Goal: Transaction & Acquisition: Subscribe to service/newsletter

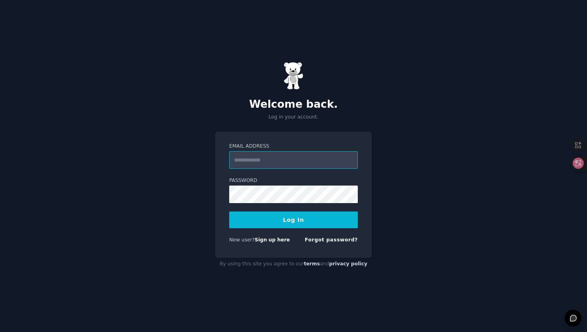
paste input "**********"
type input "**********"
click at [300, 223] on button "Log In" at bounding box center [293, 220] width 129 height 17
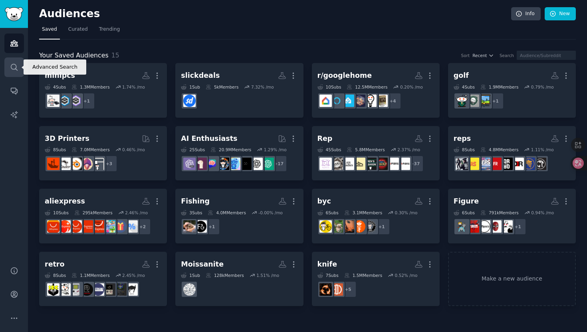
click at [16, 70] on icon "Sidebar" at bounding box center [14, 67] width 8 height 8
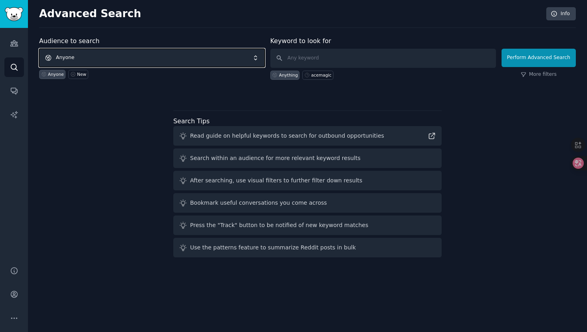
click at [82, 57] on span "Anyone" at bounding box center [152, 58] width 226 height 18
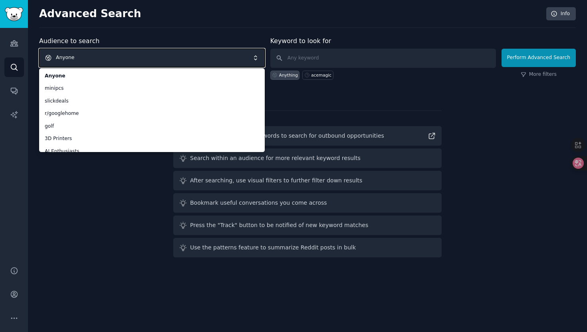
click at [76, 54] on span "Anyone" at bounding box center [152, 58] width 226 height 18
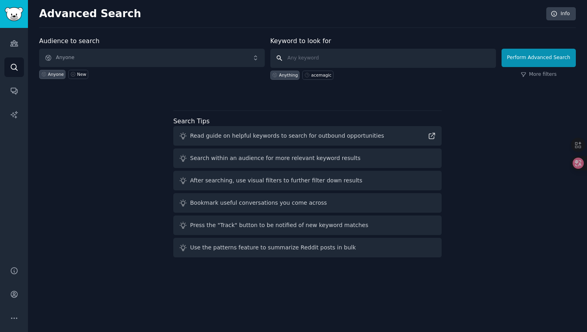
click at [313, 55] on input "text" at bounding box center [384, 58] width 226 height 19
type input "elegrp"
click at [547, 56] on button "Perform Advanced Search" at bounding box center [539, 58] width 74 height 18
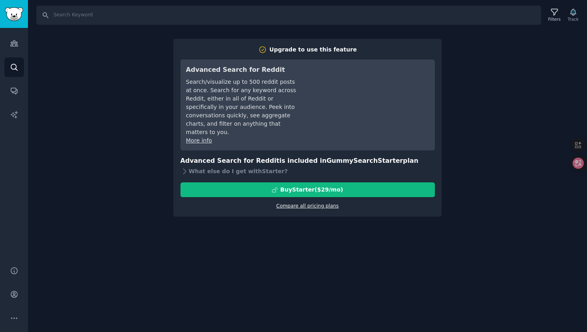
click at [316, 203] on link "Compare all pricing plans" at bounding box center [308, 206] width 62 height 6
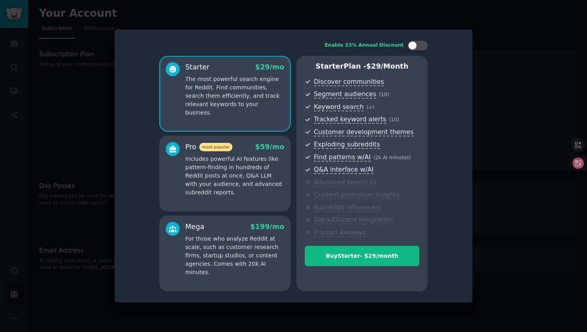
click at [508, 87] on div at bounding box center [293, 166] width 587 height 332
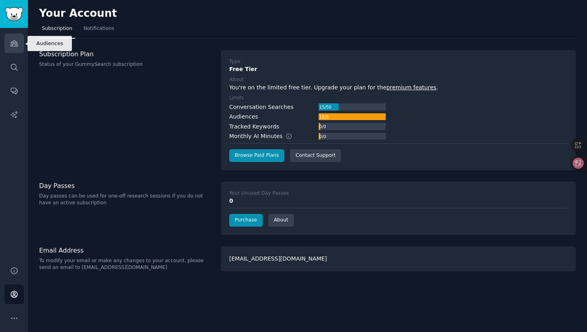
click at [13, 45] on icon "Sidebar" at bounding box center [14, 43] width 8 height 8
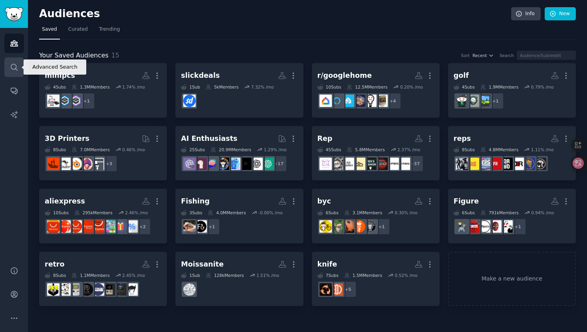
click at [13, 69] on icon "Sidebar" at bounding box center [14, 67] width 8 height 8
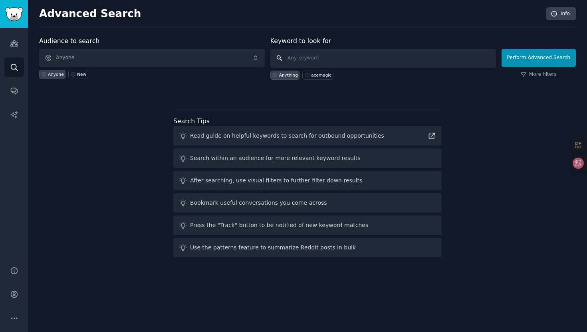
click at [319, 58] on input "text" at bounding box center [384, 58] width 226 height 19
click at [17, 85] on link "Conversations" at bounding box center [14, 91] width 20 height 20
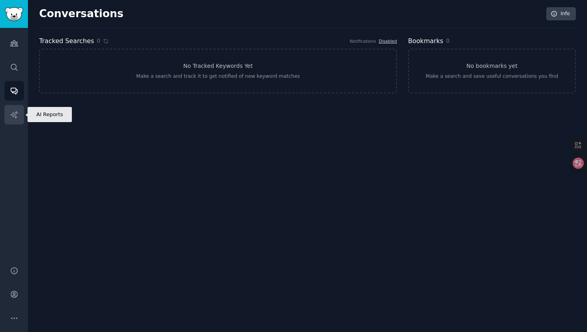
click at [13, 114] on icon "Sidebar" at bounding box center [14, 115] width 8 height 8
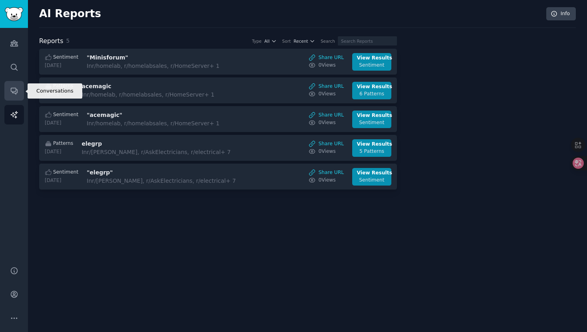
click at [15, 89] on icon "Sidebar" at bounding box center [14, 91] width 8 height 8
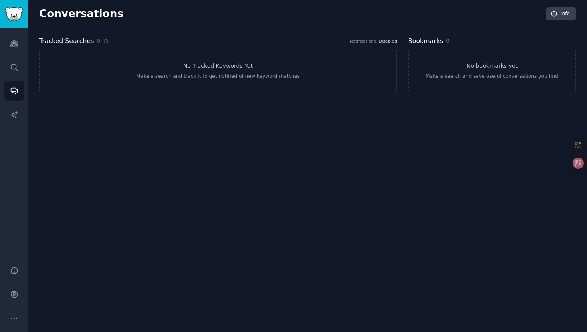
click at [19, 56] on div "Audiences Search Conversations AI Reports" at bounding box center [14, 142] width 28 height 229
click at [18, 71] on link "Search" at bounding box center [14, 68] width 20 height 20
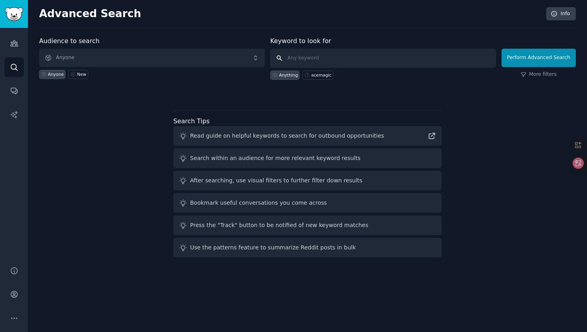
click at [303, 60] on input "text" at bounding box center [384, 58] width 226 height 19
type input "elegrp"
click at [530, 63] on button "Perform Advanced Search" at bounding box center [539, 58] width 74 height 18
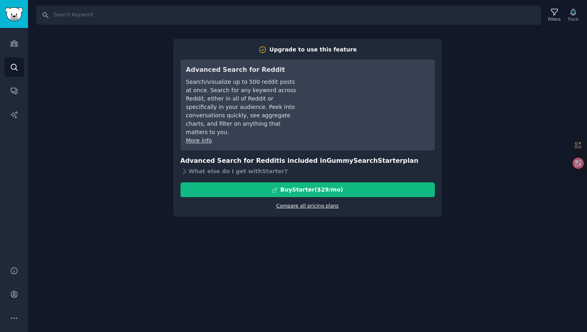
click at [307, 203] on link "Compare all pricing plans" at bounding box center [308, 206] width 62 height 6
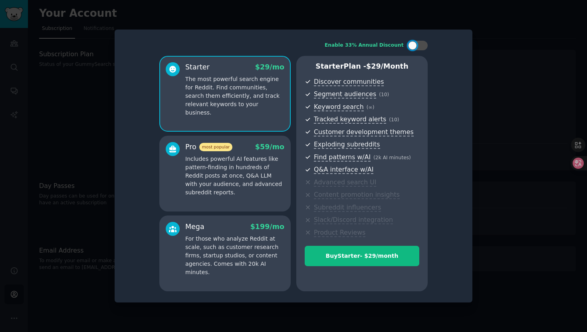
click at [507, 47] on div at bounding box center [293, 166] width 587 height 332
